Goal: Information Seeking & Learning: Find specific fact

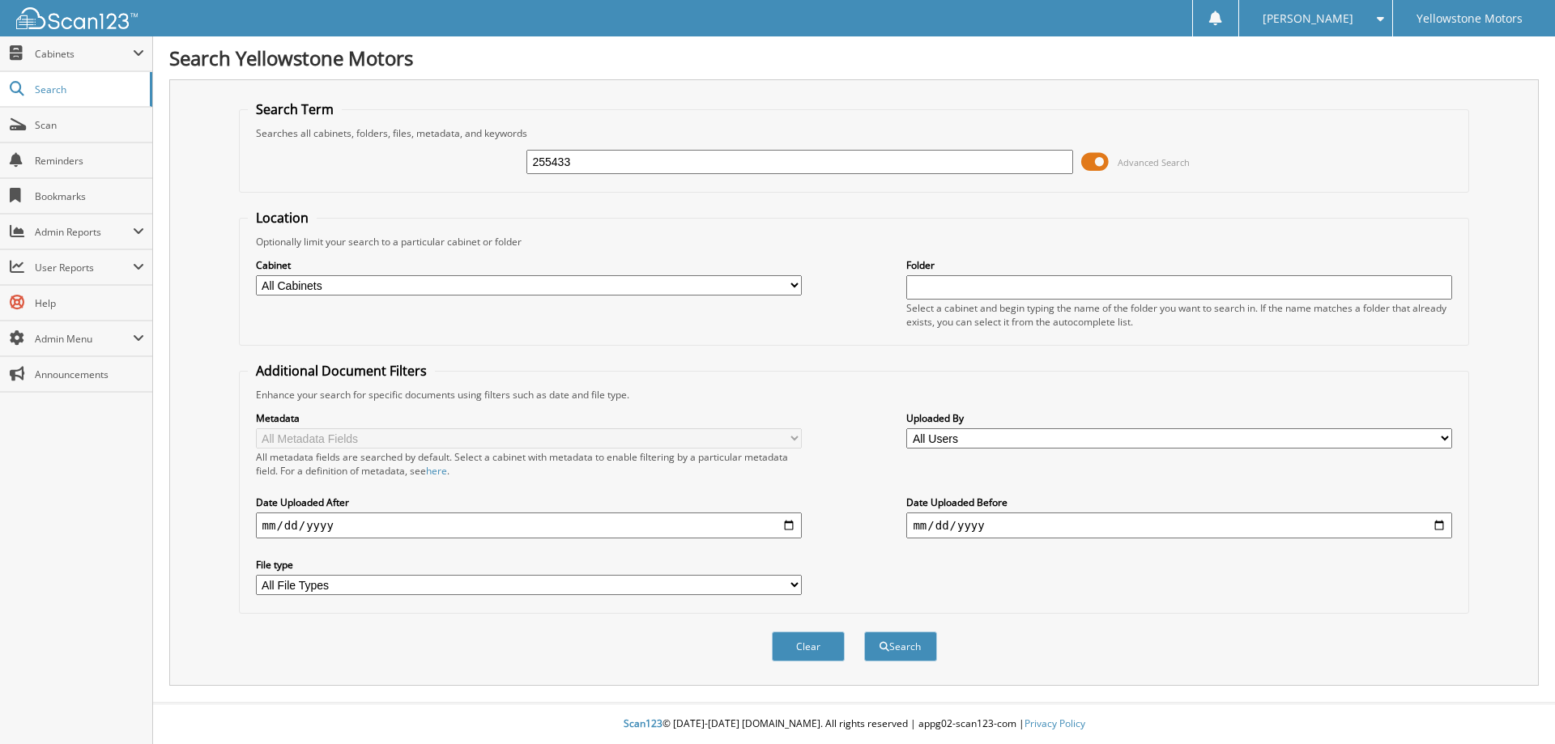
type input "255433"
click at [864, 632] on button "Search" at bounding box center [900, 647] width 73 height 30
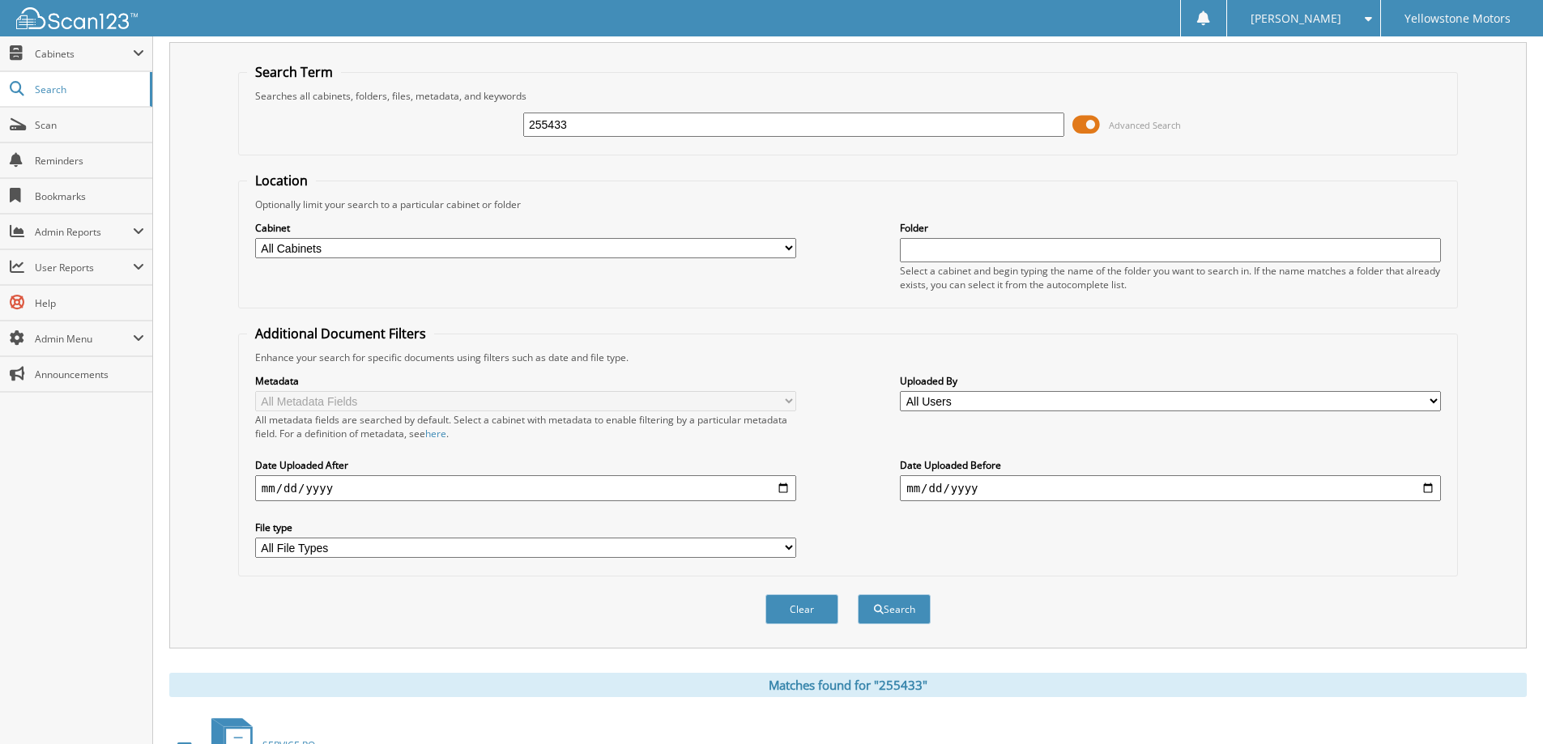
scroll to position [251, 0]
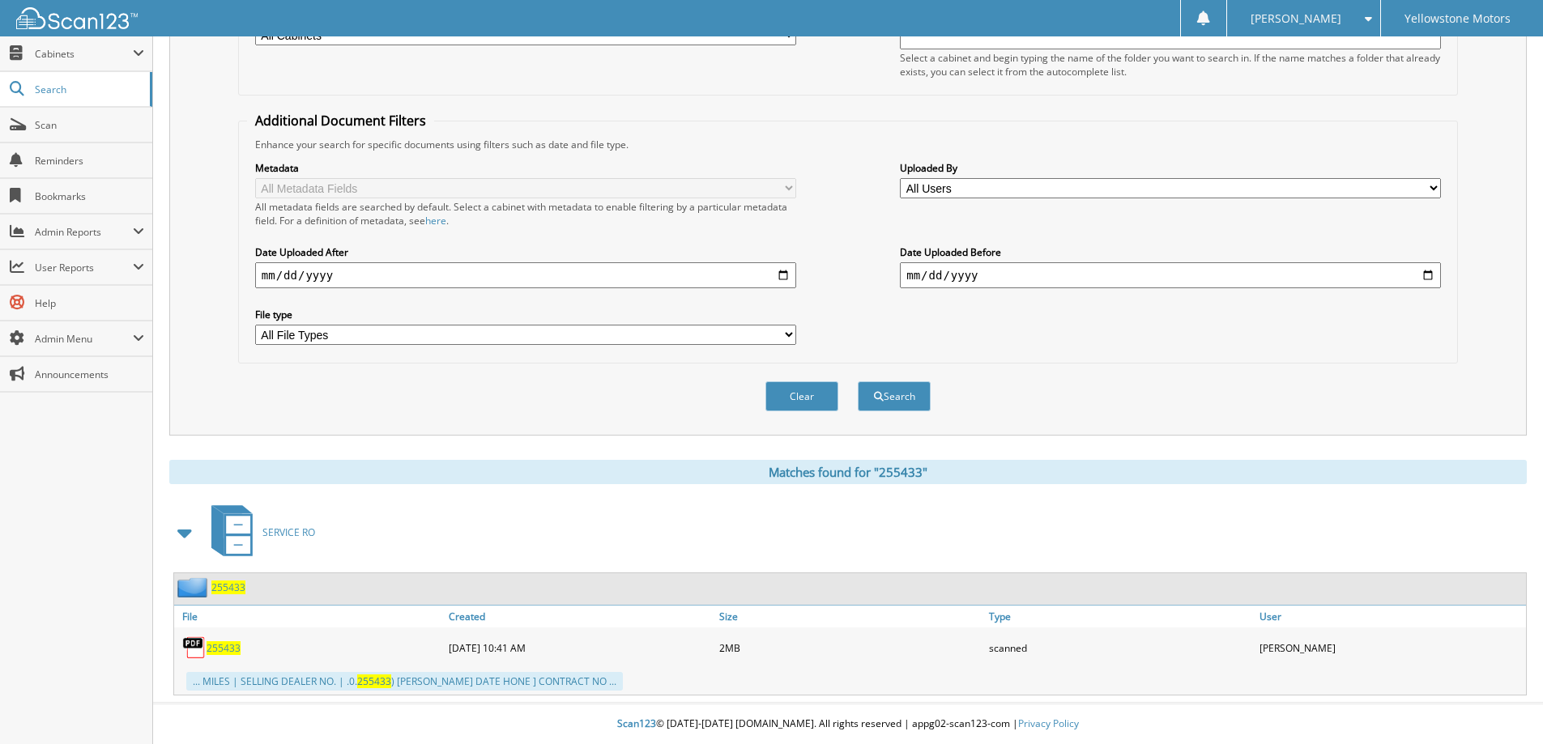
click at [230, 648] on span "255433" at bounding box center [223, 648] width 34 height 14
click at [216, 649] on span "255433" at bounding box center [223, 648] width 34 height 14
